Goal: Task Accomplishment & Management: Manage account settings

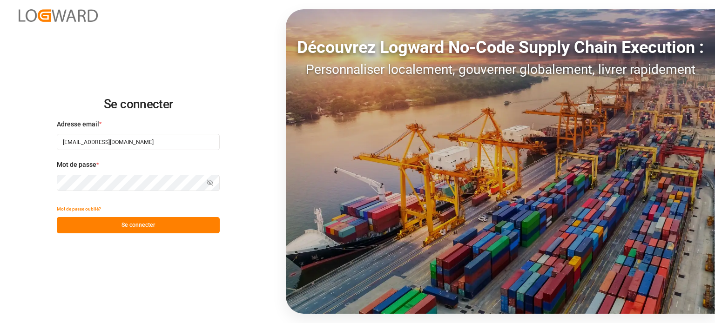
drag, startPoint x: 129, startPoint y: 220, endPoint x: 126, endPoint y: 202, distance: 18.9
click at [130, 220] on button "Se connecter" at bounding box center [138, 225] width 163 height 16
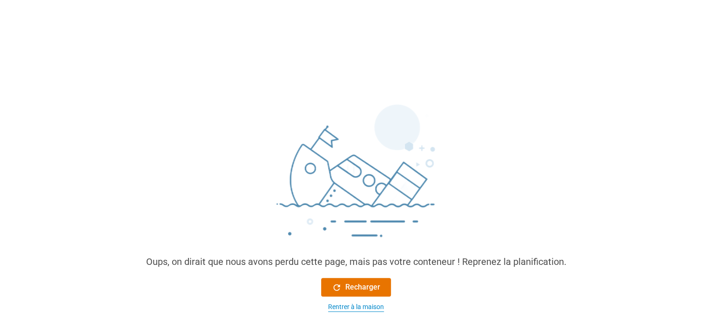
click at [336, 306] on font "Rentrer à la maison" at bounding box center [356, 306] width 56 height 7
